Goal: Information Seeking & Learning: Stay updated

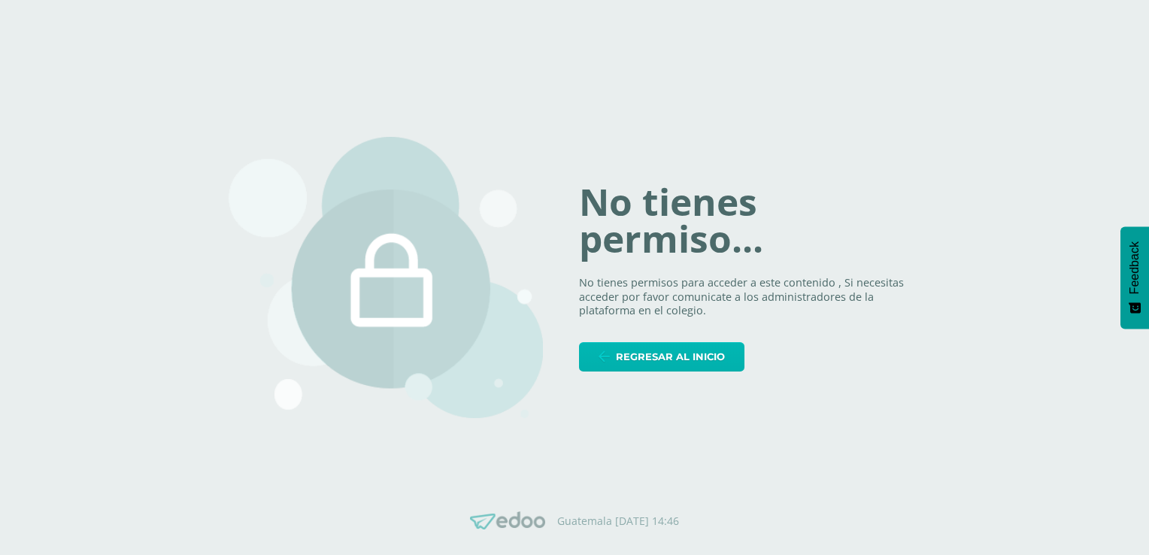
click at [628, 353] on span "Regresar al inicio" at bounding box center [670, 357] width 109 height 28
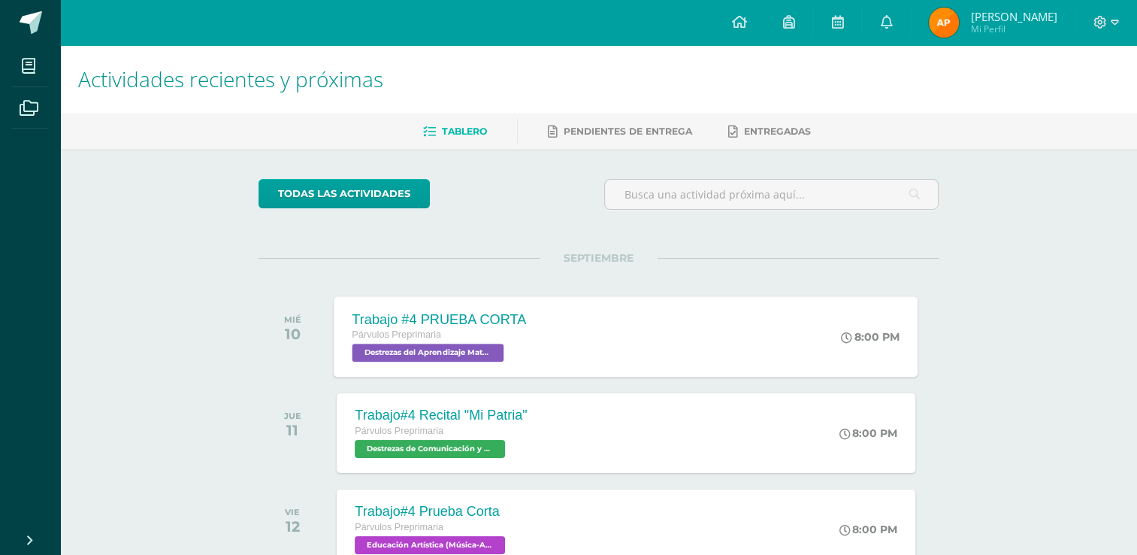
click at [464, 353] on span "Destrezas del Aprendizaje Matemático 'B'" at bounding box center [429, 353] width 152 height 18
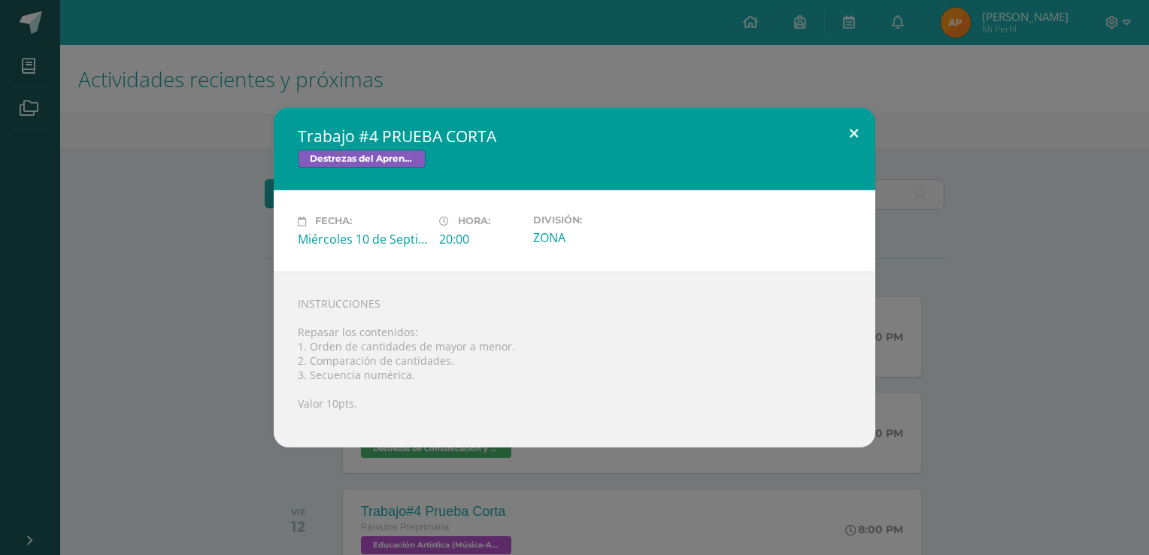
click at [855, 127] on button at bounding box center [853, 132] width 43 height 51
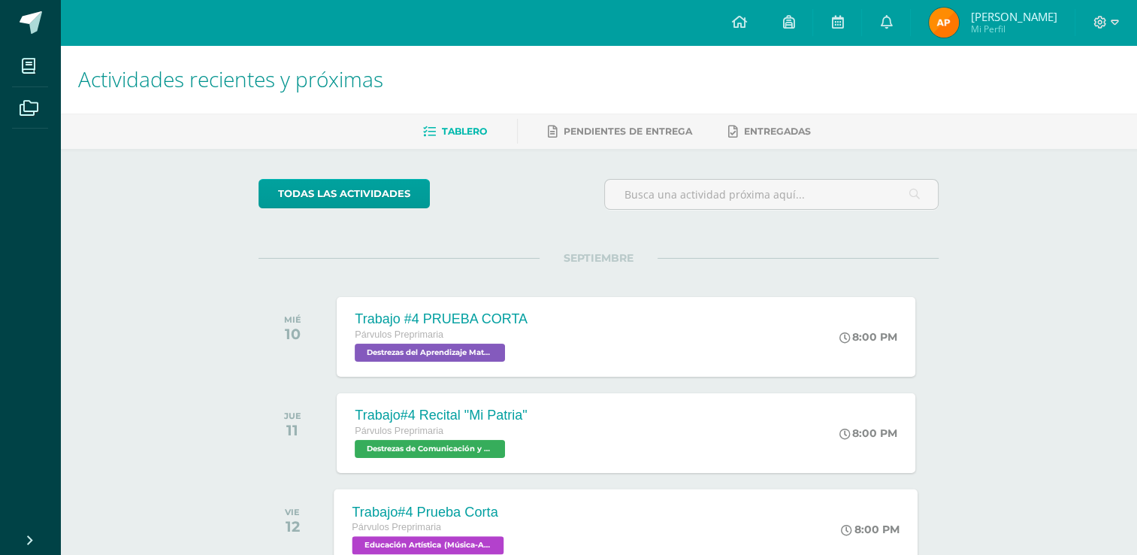
click at [465, 543] on span "Educación Artística (Música-Artes Visuales) 'B'" at bounding box center [429, 545] width 152 height 18
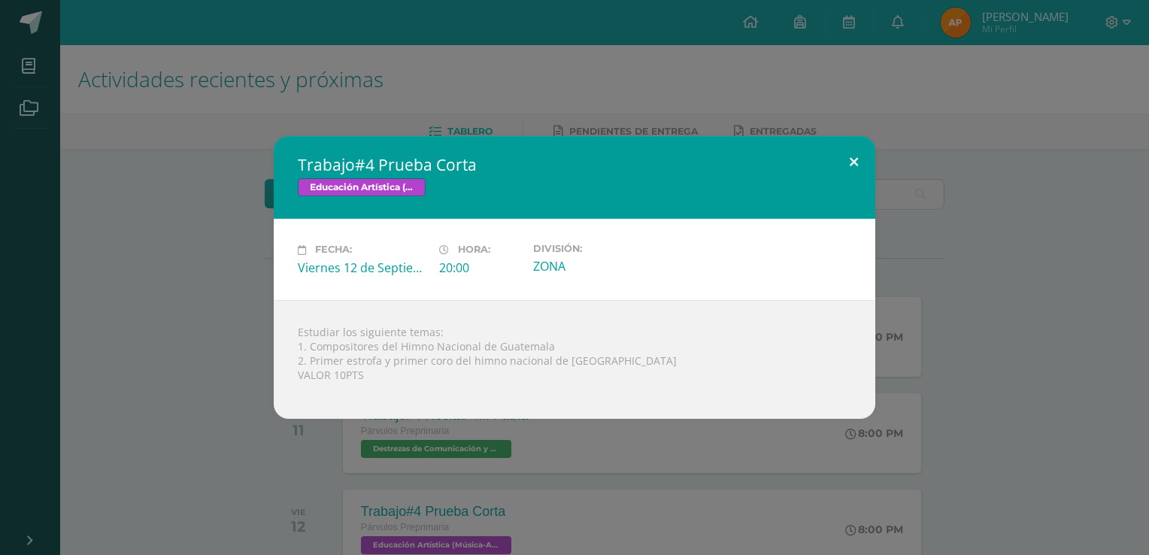
click at [850, 164] on button at bounding box center [853, 161] width 43 height 51
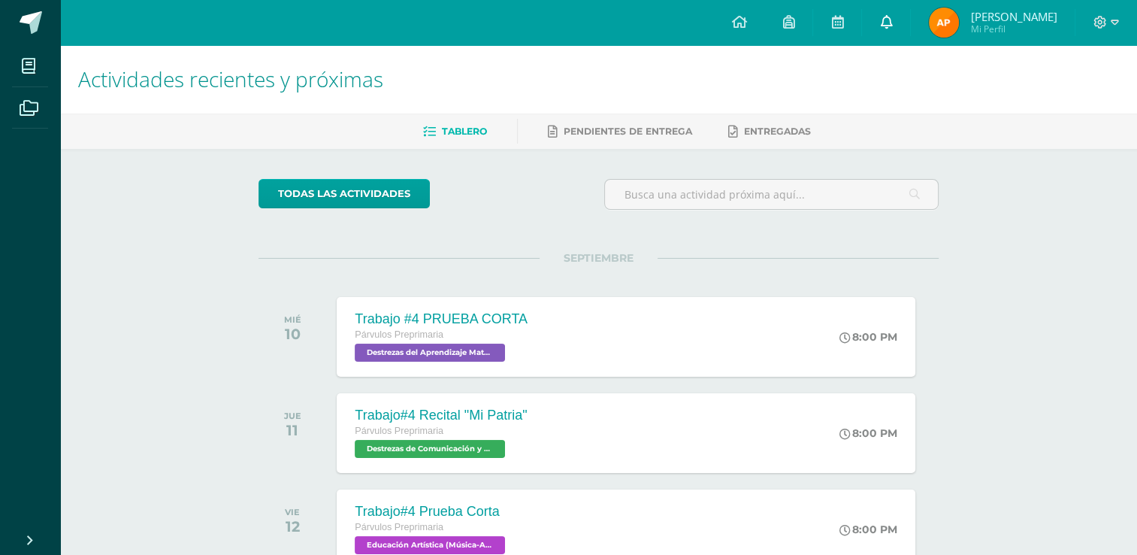
click at [885, 23] on link at bounding box center [886, 22] width 48 height 45
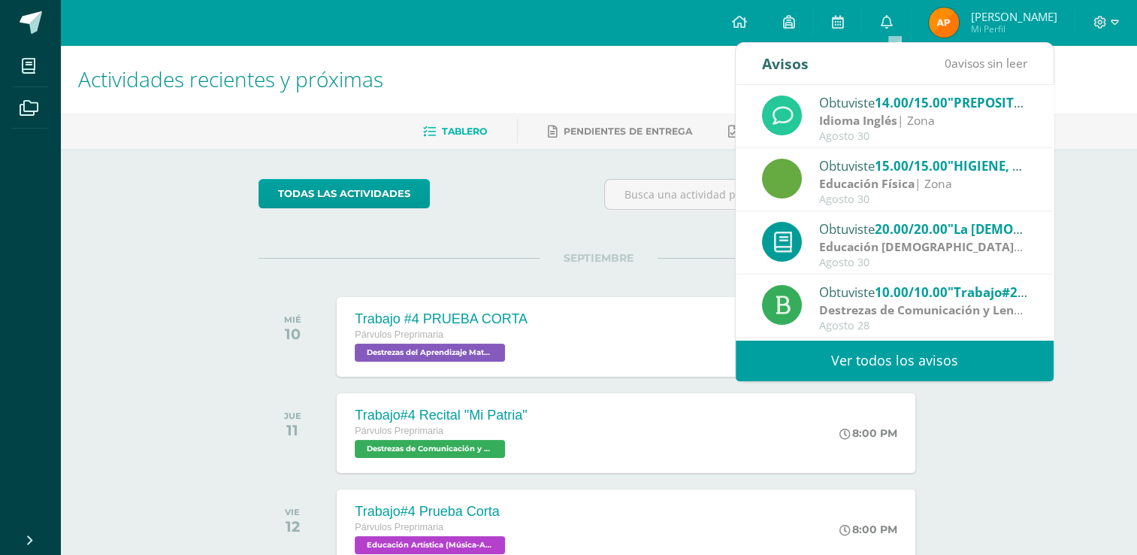
click at [870, 351] on link "Ver todos los avisos" at bounding box center [895, 360] width 318 height 41
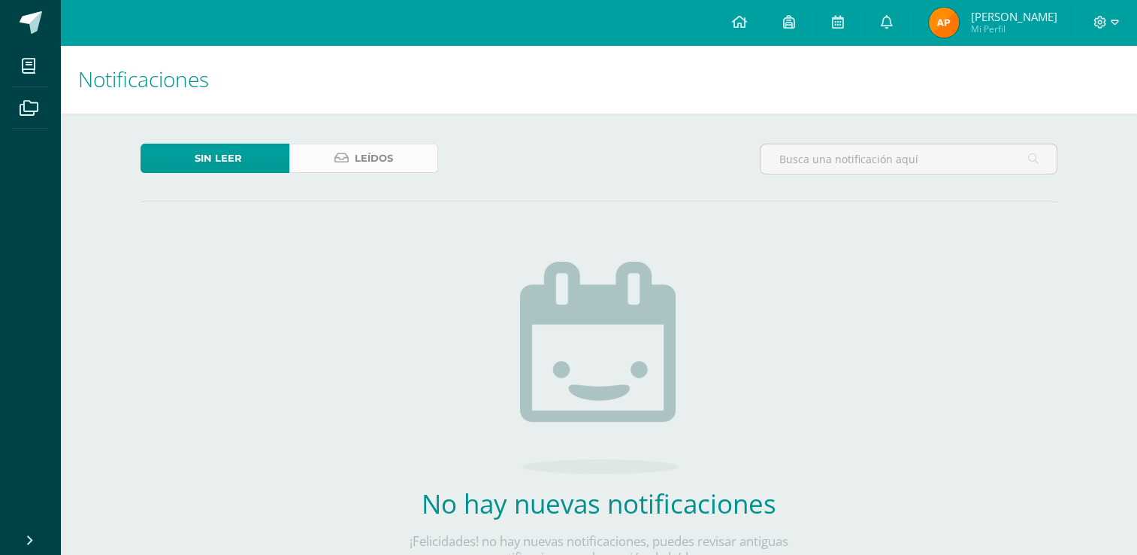
click at [379, 164] on span "Leídos" at bounding box center [374, 158] width 38 height 28
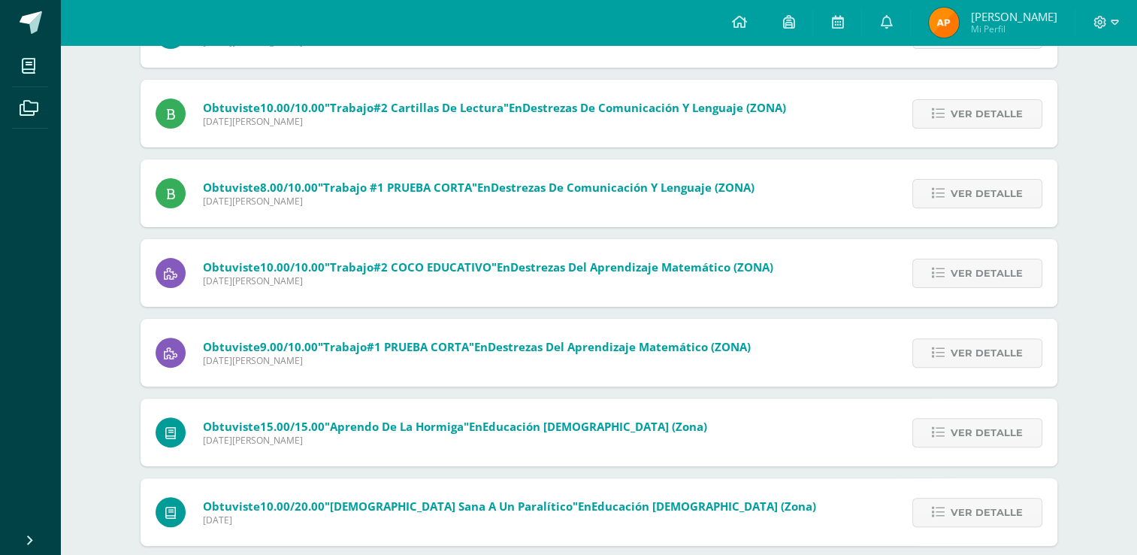
scroll to position [421, 0]
